Goal: Task Accomplishment & Management: Manage account settings

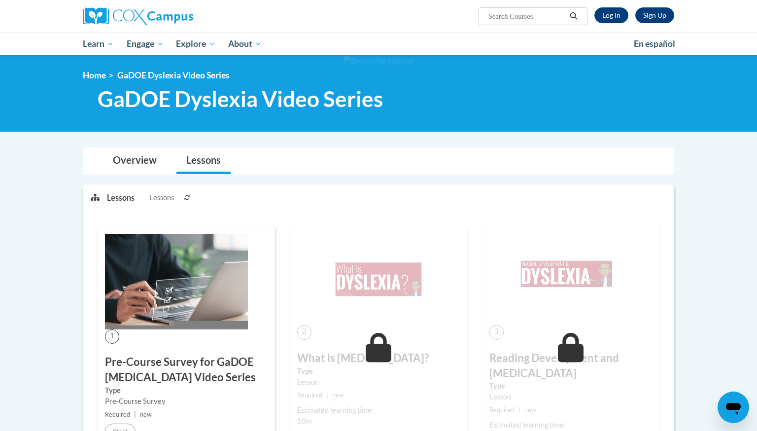
click at [136, 11] on img at bounding box center [138, 16] width 110 height 18
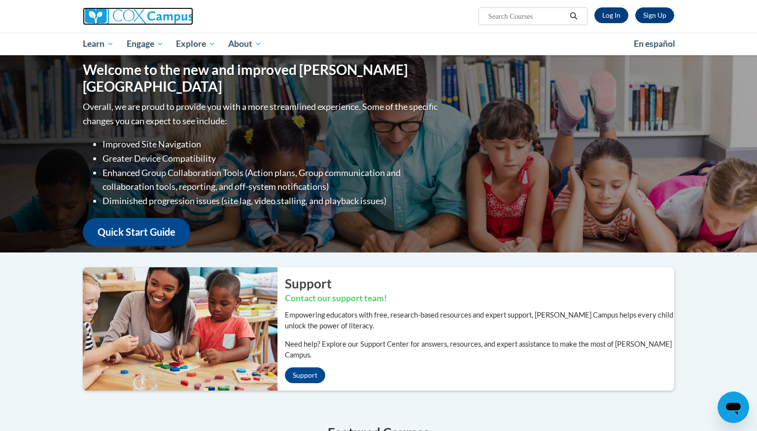
click at [137, 17] on img at bounding box center [138, 16] width 110 height 18
click at [616, 18] on link "Log In" at bounding box center [611, 15] width 34 height 16
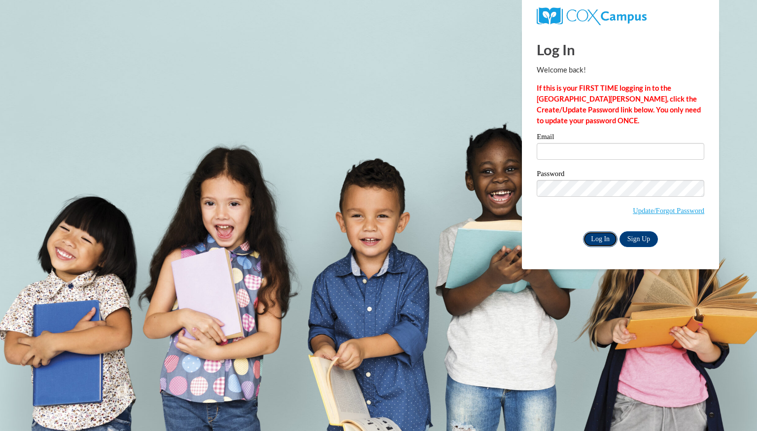
click at [599, 234] on input "Log In" at bounding box center [600, 239] width 34 height 16
type input "[EMAIL_ADDRESS][DOMAIN_NAME]"
click at [573, 157] on input "jmakarewicz@greenfield.k12.wi.us" at bounding box center [619, 151] width 167 height 17
click at [591, 238] on input "Log In" at bounding box center [600, 239] width 34 height 16
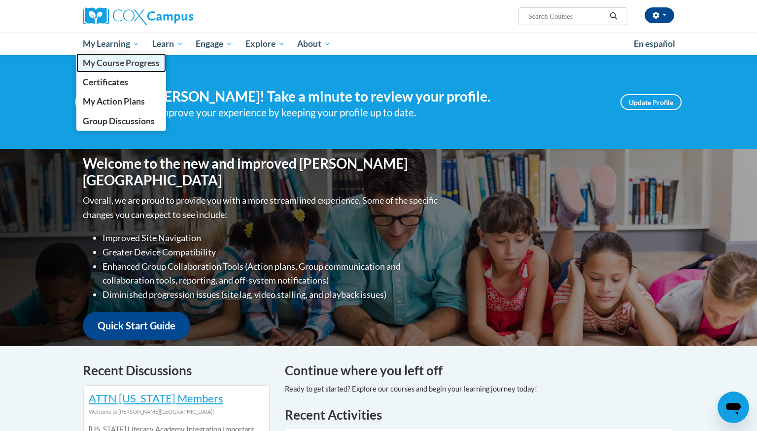
click at [108, 59] on span "My Course Progress" at bounding box center [121, 63] width 77 height 10
